Goal: Transaction & Acquisition: Purchase product/service

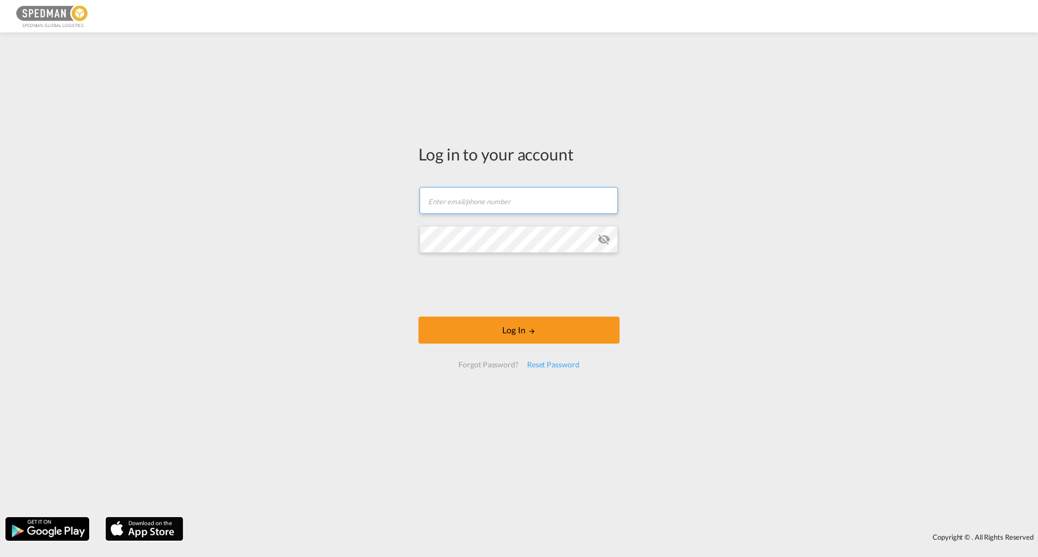
click at [484, 202] on input "text" at bounding box center [518, 200] width 198 height 27
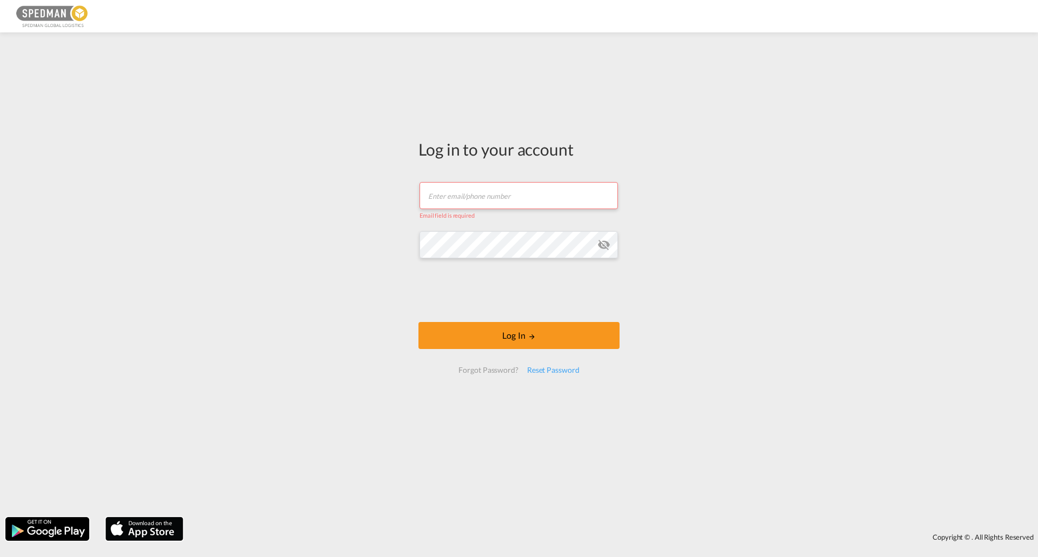
type input "[EMAIL_ADDRESS][PERSON_NAME][DOMAIN_NAME]"
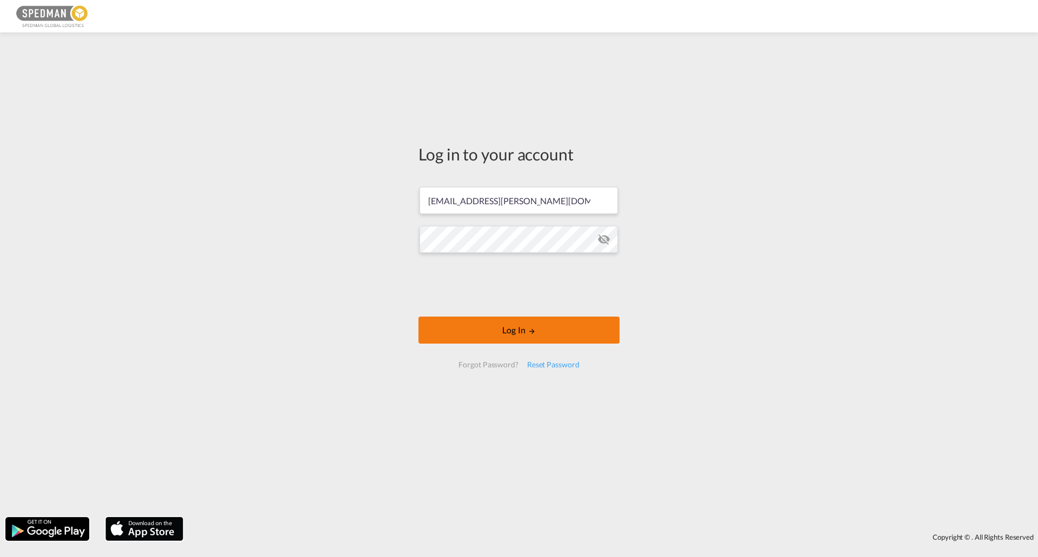
click at [554, 326] on button "Log In" at bounding box center [518, 330] width 201 height 27
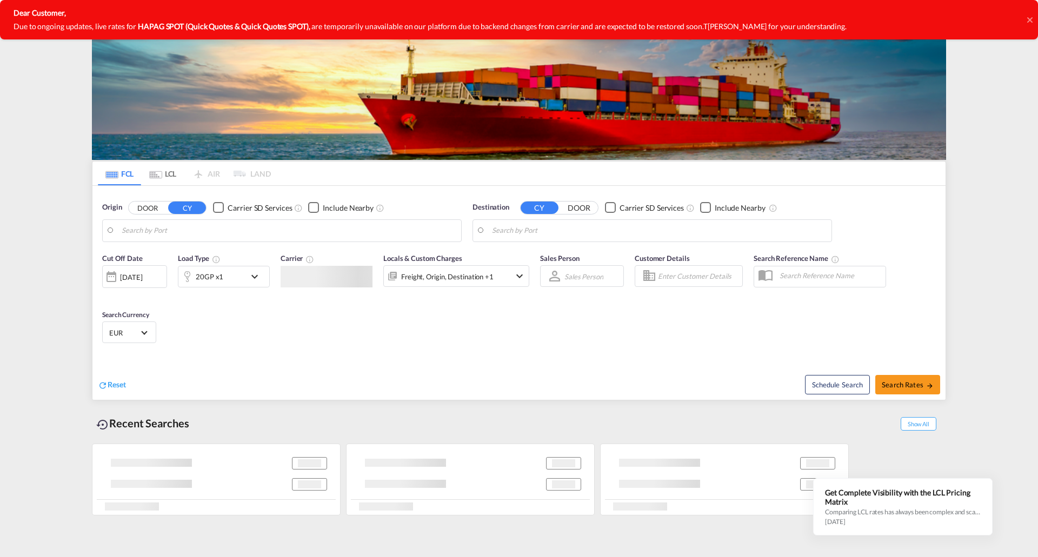
type input "[GEOGRAPHIC_DATA], SESTO"
type input "[GEOGRAPHIC_DATA], [GEOGRAPHIC_DATA]"
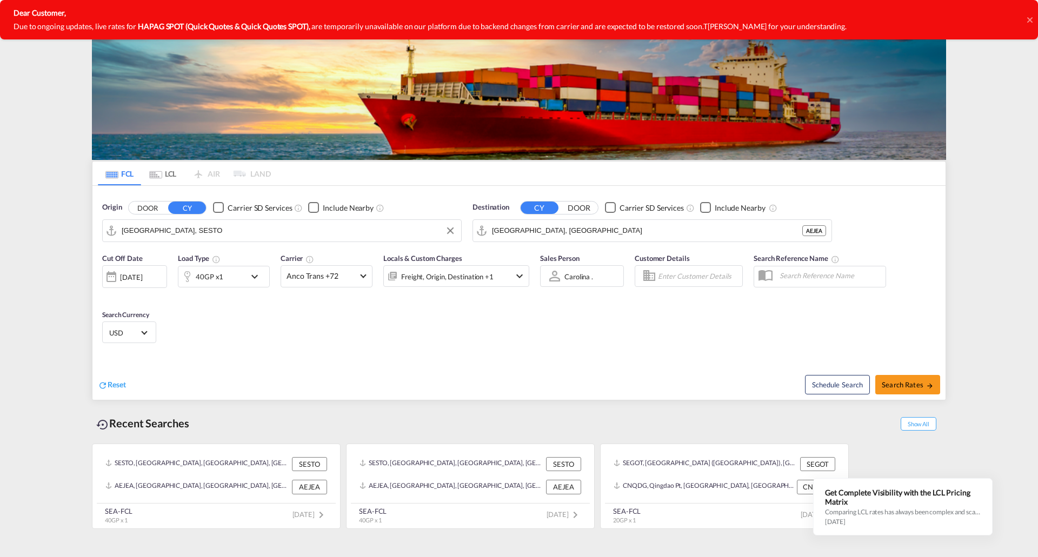
drag, startPoint x: 209, startPoint y: 224, endPoint x: 232, endPoint y: 225, distance: 23.3
click at [209, 224] on input "[GEOGRAPHIC_DATA], SESTO" at bounding box center [289, 231] width 334 height 16
click at [210, 254] on div "Helsingborg [GEOGRAPHIC_DATA] SEHEL" at bounding box center [205, 260] width 205 height 32
type input "[GEOGRAPHIC_DATA], [GEOGRAPHIC_DATA]"
click at [567, 235] on input "[GEOGRAPHIC_DATA], [GEOGRAPHIC_DATA]" at bounding box center [659, 231] width 334 height 16
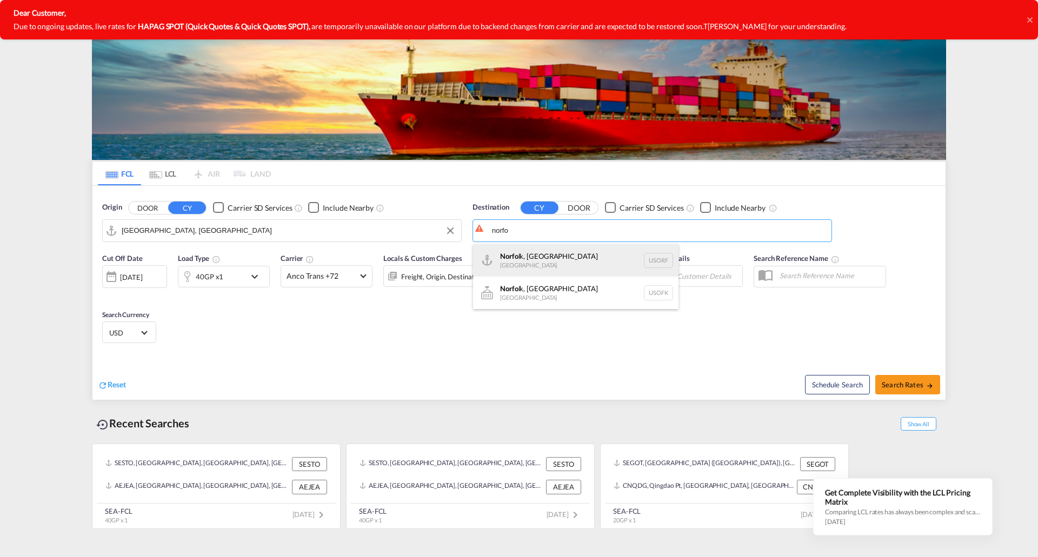
click at [574, 254] on div "Norfo lk, [GEOGRAPHIC_DATA] [GEOGRAPHIC_DATA] [GEOGRAPHIC_DATA]" at bounding box center [575, 260] width 205 height 32
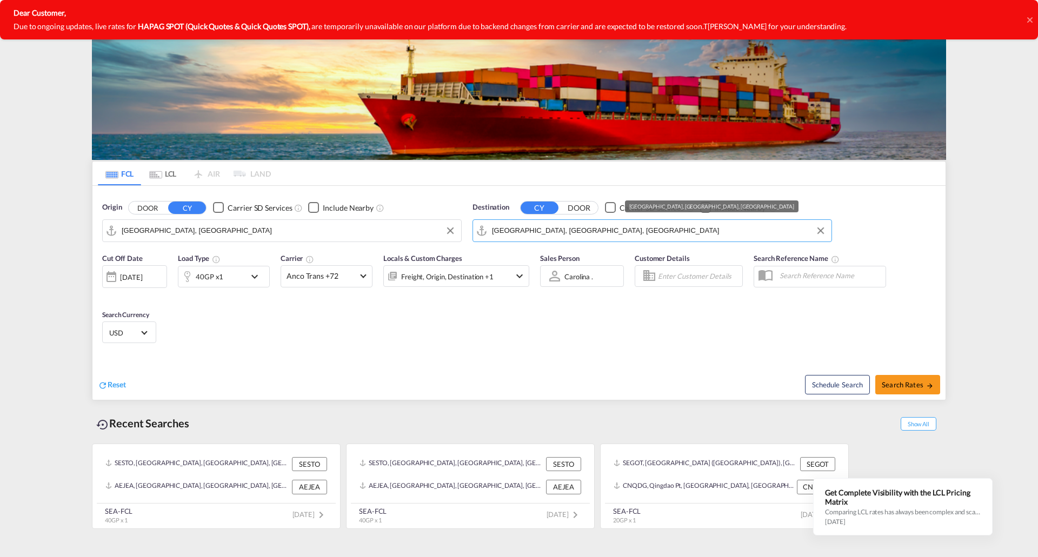
click at [597, 230] on input "[GEOGRAPHIC_DATA], [GEOGRAPHIC_DATA], [GEOGRAPHIC_DATA]" at bounding box center [659, 231] width 334 height 16
drag, startPoint x: 597, startPoint y: 230, endPoint x: 463, endPoint y: 238, distance: 134.2
click at [463, 237] on div "Origin DOOR CY Carrier SD Services Include Nearby [GEOGRAPHIC_DATA], SEHEL Dest…" at bounding box center [518, 217] width 853 height 62
click at [528, 329] on div "Cut Off Date [DATE] [DATE] Load Type 40GP x1 Carrier Anco Trans +72 Online Rate…" at bounding box center [518, 299] width 853 height 105
drag, startPoint x: 481, startPoint y: 230, endPoint x: 410, endPoint y: 230, distance: 71.3
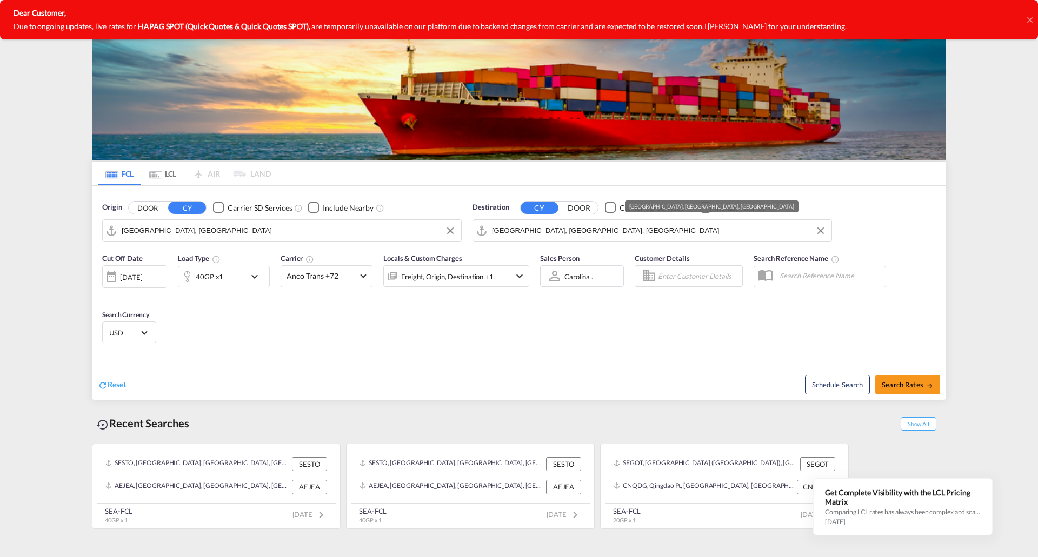
click at [411, 230] on div "Origin DOOR CY Carrier SD Services Include Nearby [GEOGRAPHIC_DATA], SEHEL Dest…" at bounding box center [518, 217] width 853 height 62
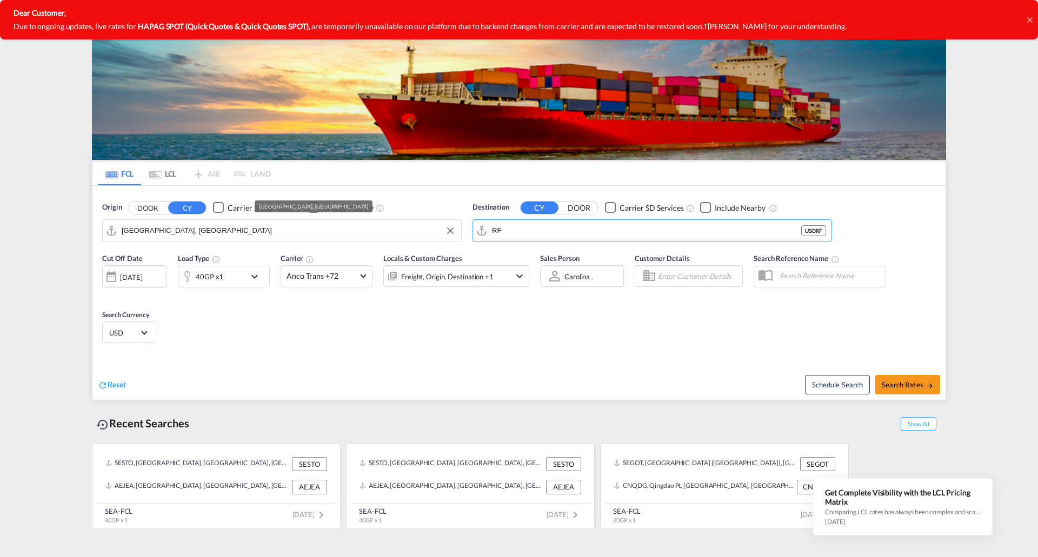
type input "F"
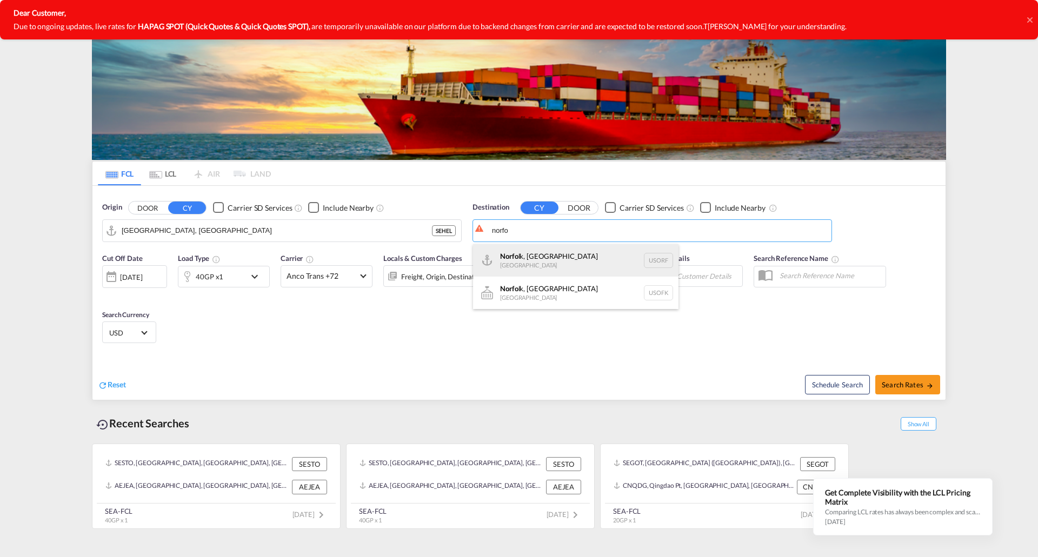
click at [551, 263] on div "Norfo lk, [GEOGRAPHIC_DATA] [GEOGRAPHIC_DATA] [GEOGRAPHIC_DATA]" at bounding box center [575, 260] width 205 height 32
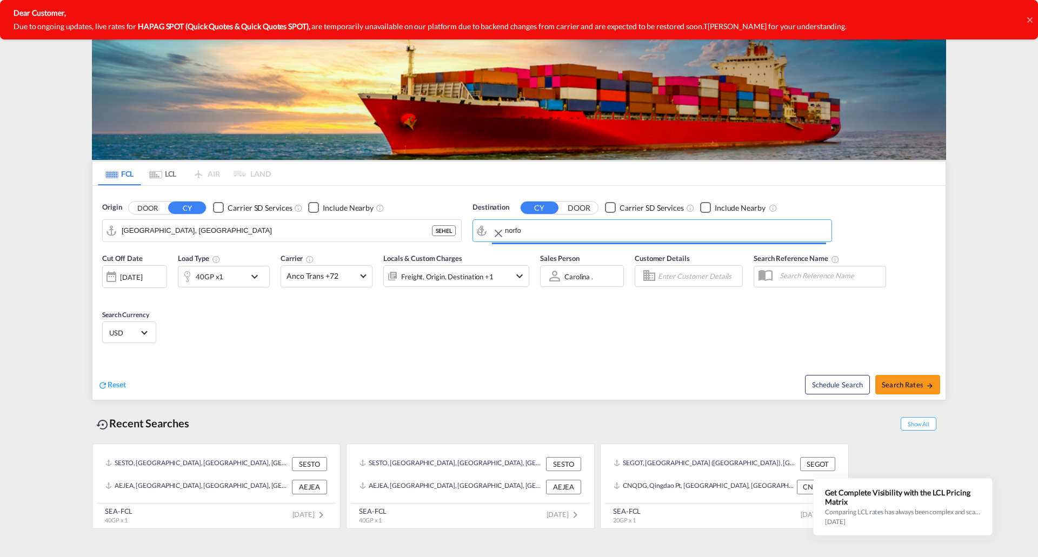
type input "[GEOGRAPHIC_DATA], [GEOGRAPHIC_DATA], [GEOGRAPHIC_DATA]"
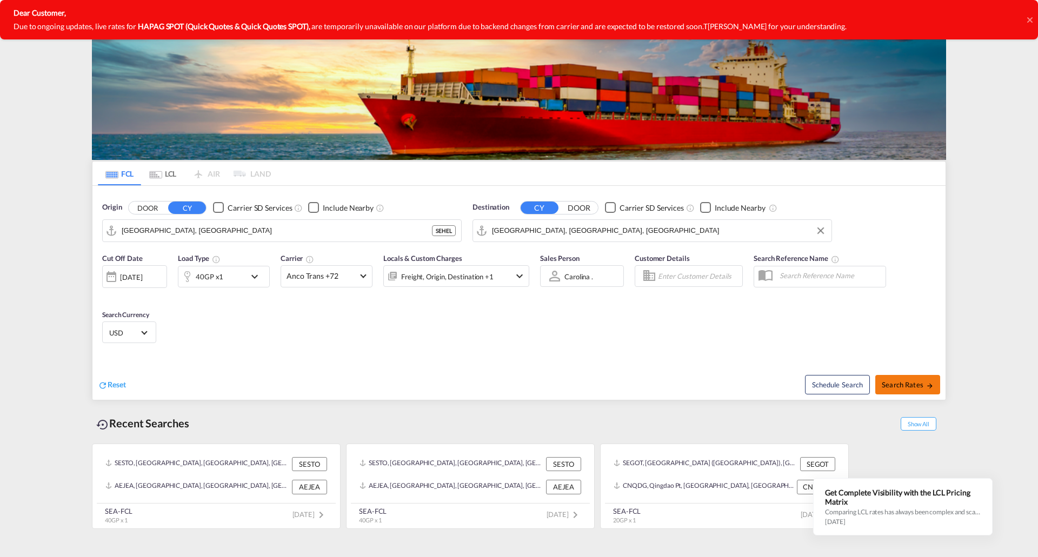
click at [898, 387] on span "Search Rates" at bounding box center [907, 384] width 52 height 9
type input "SEHEL to USORF / [DATE]"
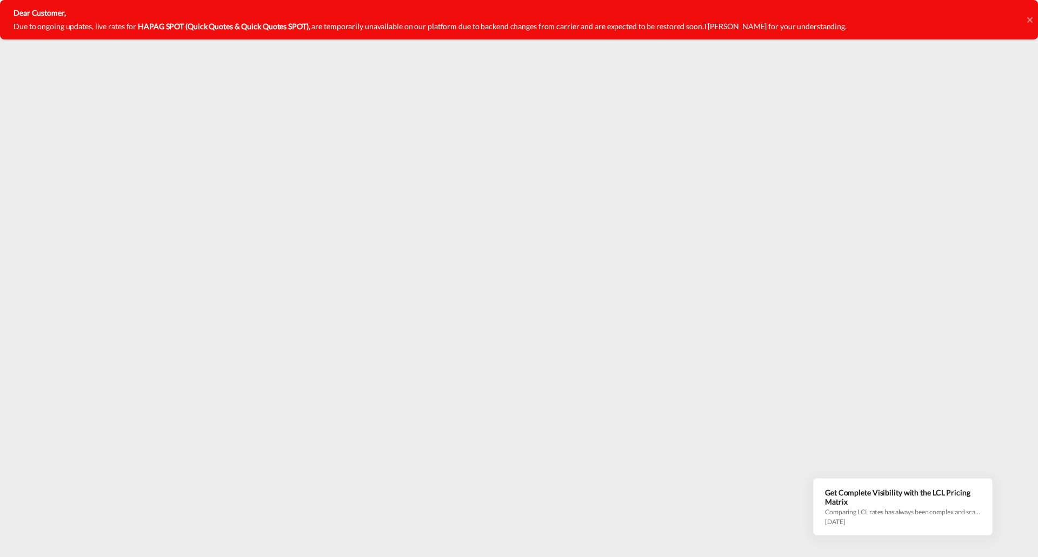
click at [1032, 21] on icon at bounding box center [1029, 20] width 5 height 9
